Goal: Information Seeking & Learning: Learn about a topic

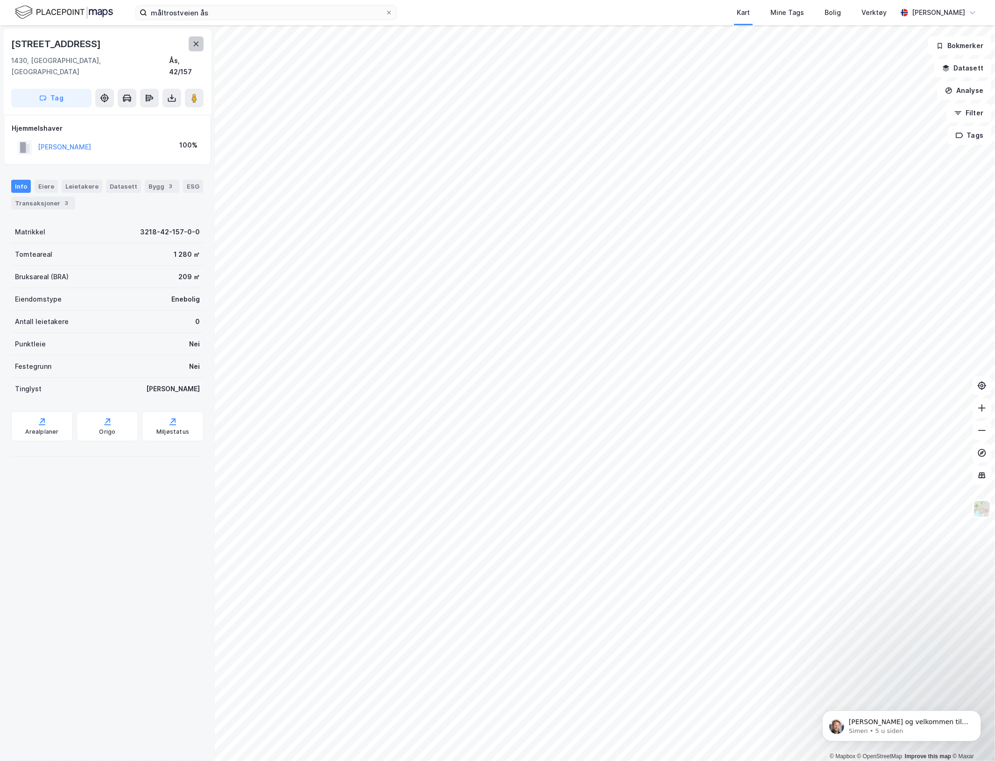
click at [192, 48] on button at bounding box center [196, 43] width 15 height 15
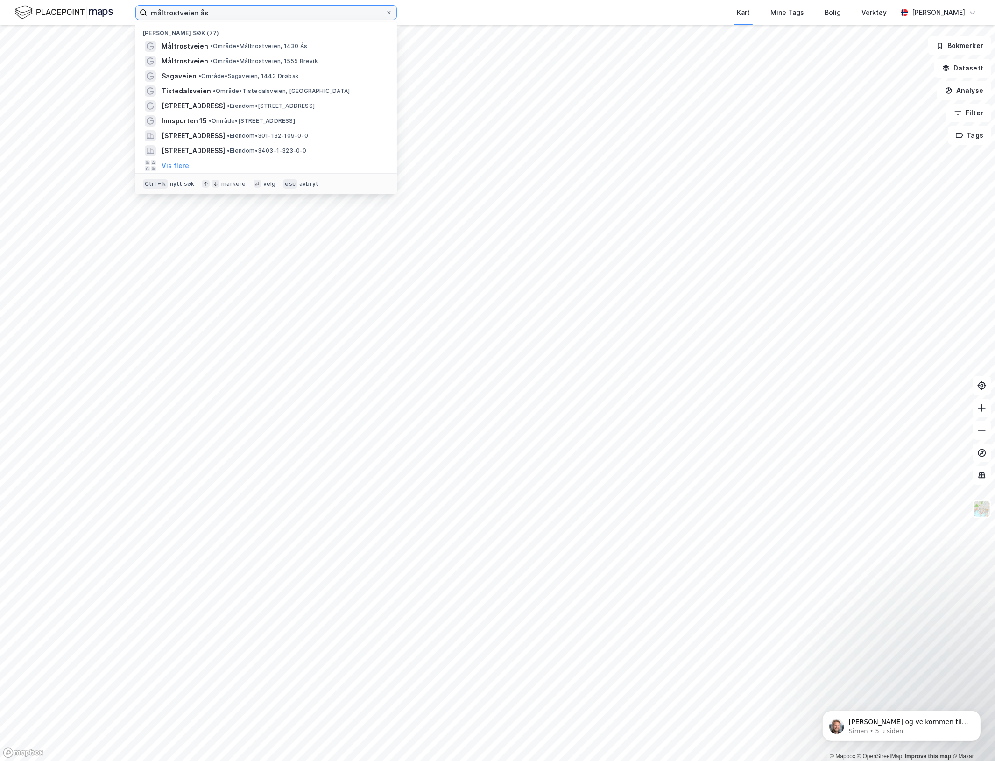
click at [210, 14] on input "måltrostveien ås" at bounding box center [266, 13] width 238 height 14
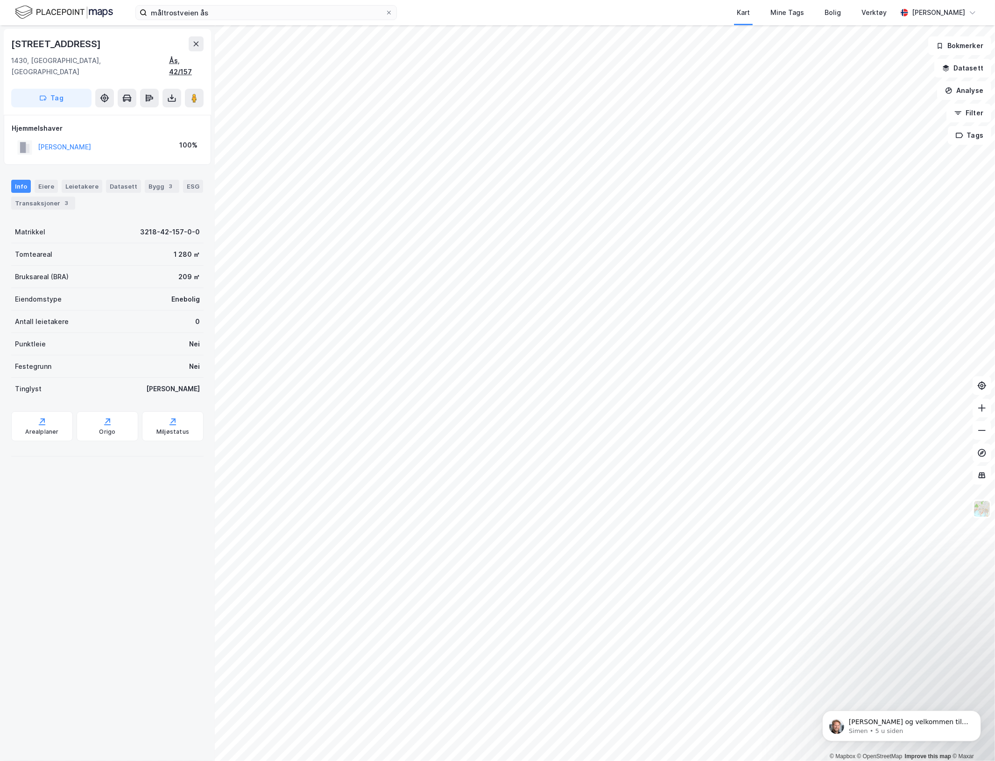
click at [188, 59] on div "Ås, 42/157" at bounding box center [186, 66] width 35 height 22
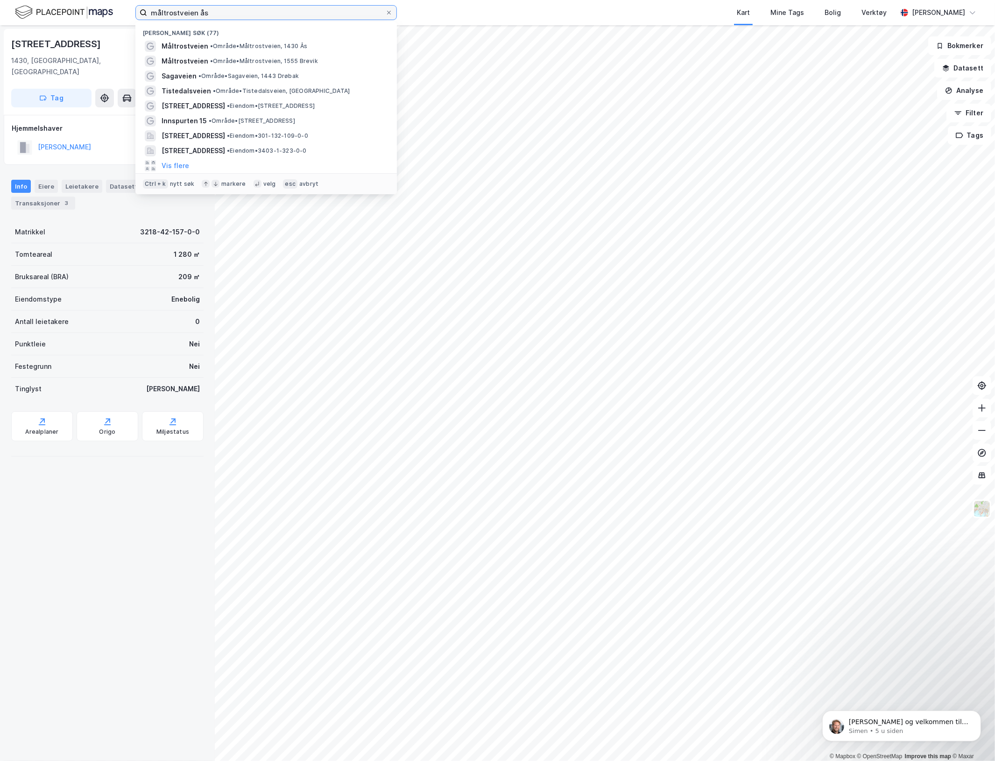
click at [253, 10] on input "måltrostveien ås" at bounding box center [266, 13] width 238 height 14
paste input "3218-42-157-0-0"
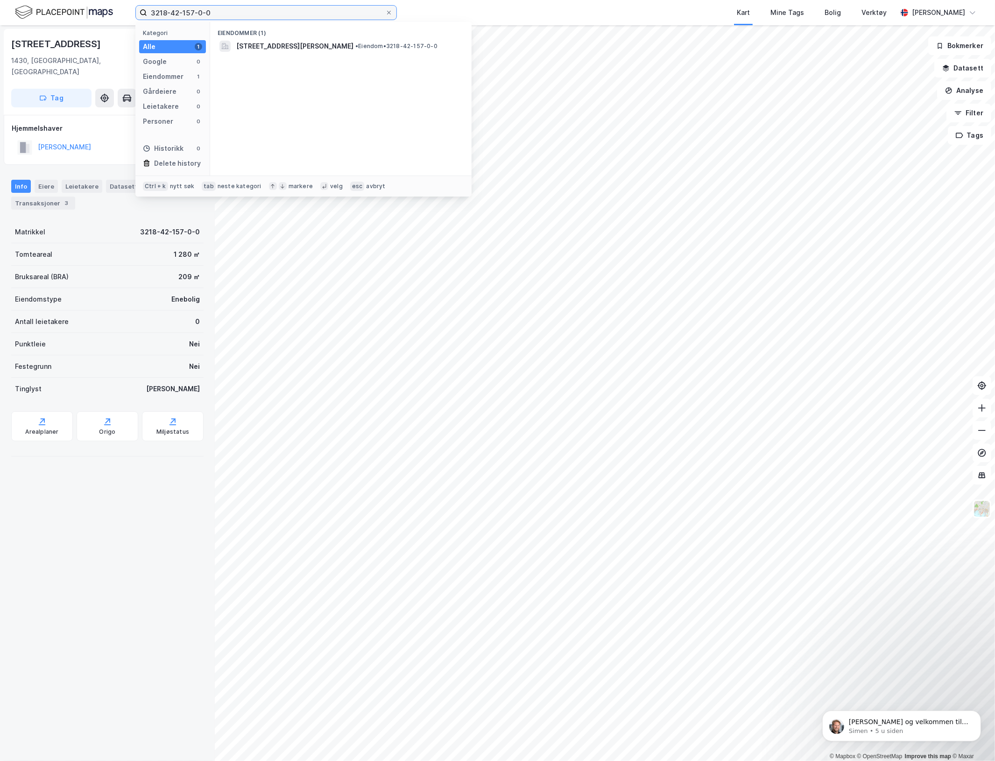
click at [174, 11] on input "3218-42-157-0-0" at bounding box center [266, 13] width 238 height 14
drag, startPoint x: 174, startPoint y: 11, endPoint x: 388, endPoint y: 15, distance: 214.7
click at [388, 15] on label "3218-42-157-0-0" at bounding box center [265, 12] width 261 height 15
click at [385, 15] on input "3218-42-157-0-0" at bounding box center [266, 13] width 238 height 14
type input "3218-54-14"
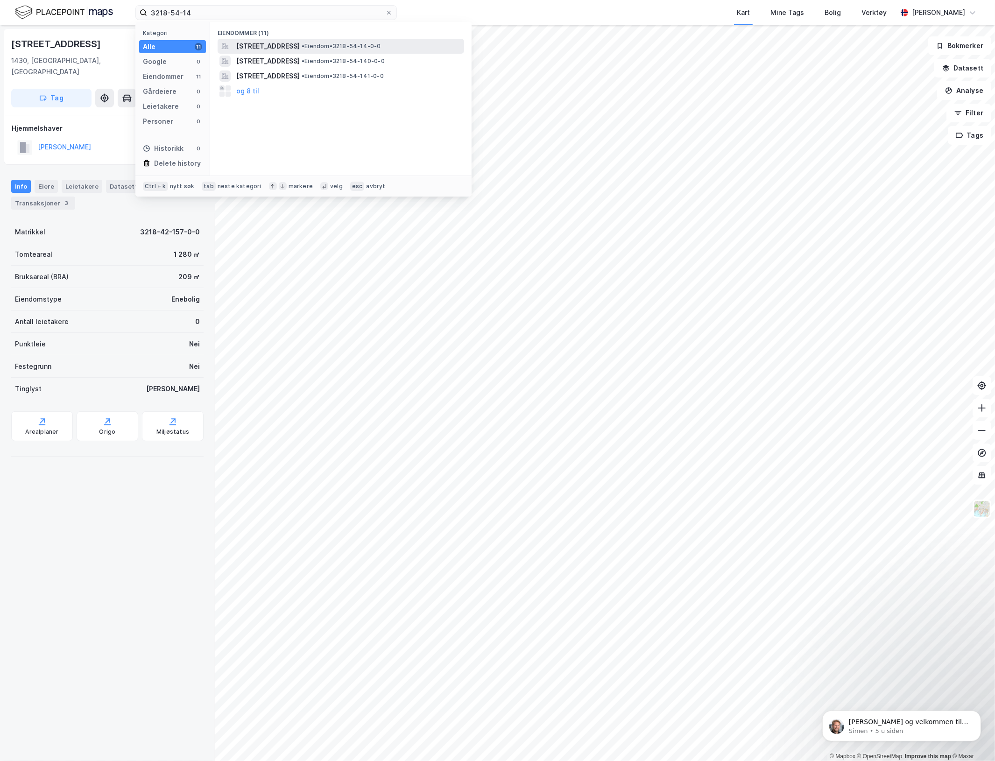
click at [381, 48] on span "• Eiendom • 3218-54-14-0-0" at bounding box center [341, 45] width 79 height 7
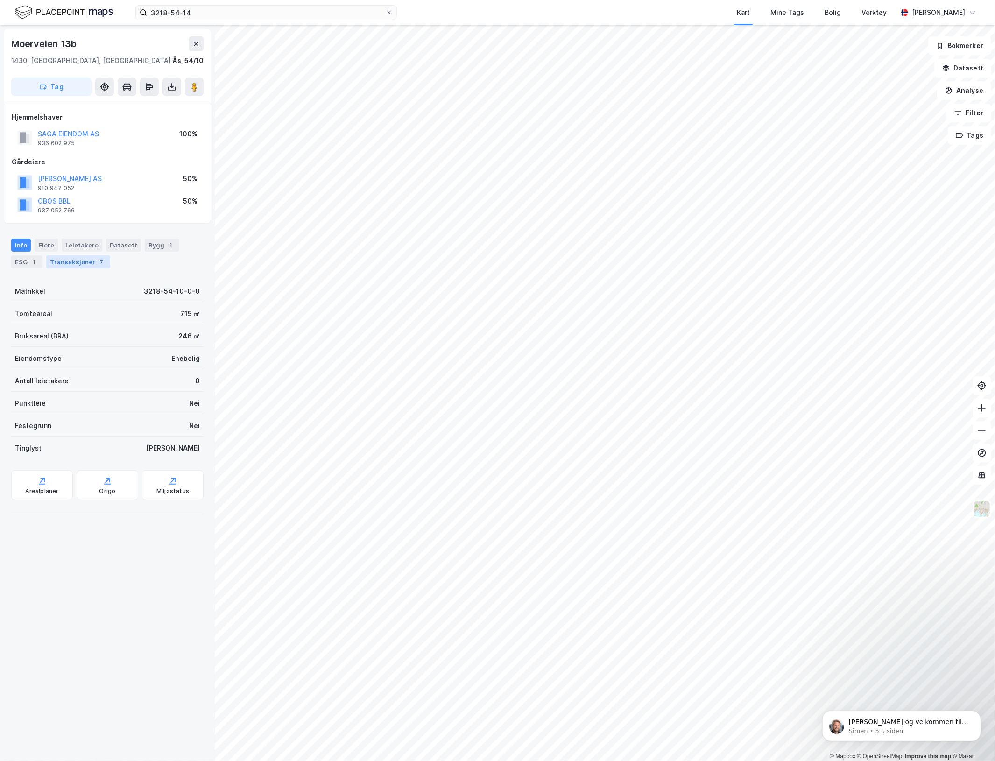
click at [69, 261] on div "Transaksjoner 7" at bounding box center [78, 261] width 64 height 13
